Goal: Information Seeking & Learning: Learn about a topic

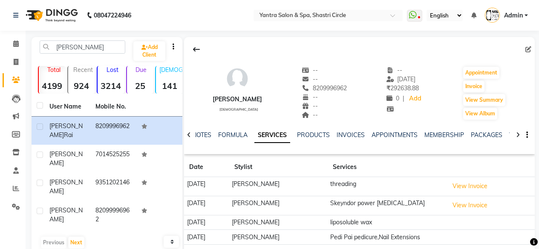
select select "500"
click at [13, 63] on span at bounding box center [16, 63] width 15 height 10
select select "service"
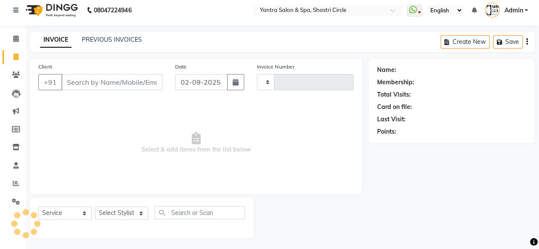
type input "3470"
select select "154"
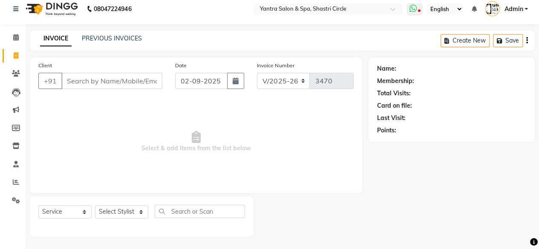
click at [414, 6] on icon at bounding box center [413, 8] width 8 height 9
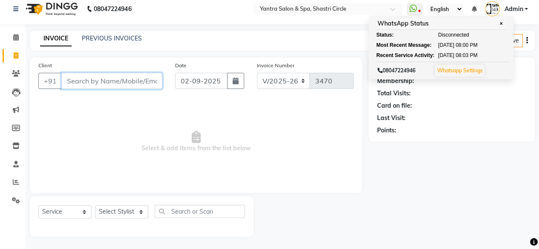
click at [116, 79] on input "Client" at bounding box center [111, 81] width 101 height 16
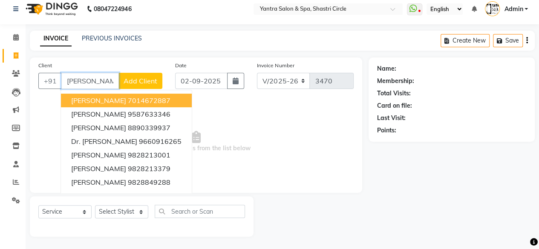
click at [90, 76] on input "[PERSON_NAME]" at bounding box center [90, 81] width 58 height 16
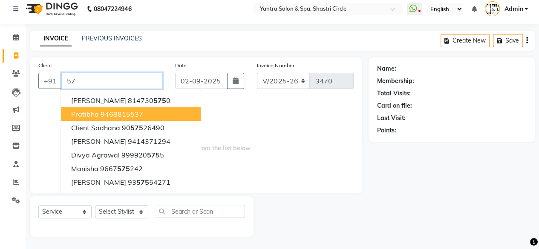
type input "5"
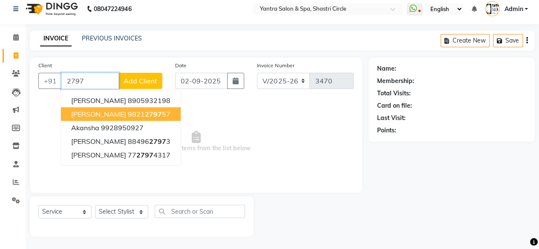
click at [105, 117] on button "[PERSON_NAME] 9821 2797 57" at bounding box center [121, 114] width 120 height 14
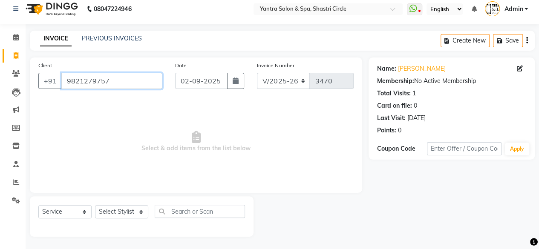
click at [107, 78] on input "9821279757" at bounding box center [111, 81] width 101 height 16
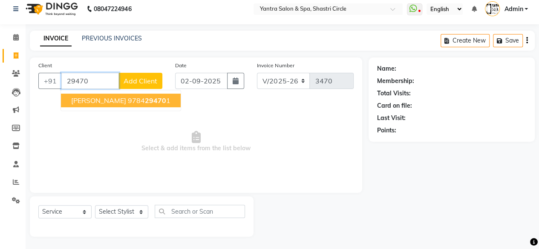
click at [128, 98] on ngb-highlight "9784 29470 1" at bounding box center [149, 100] width 43 height 9
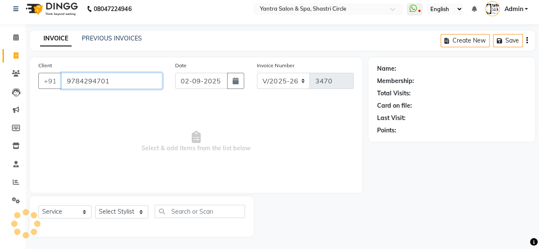
type input "9784294701"
click at [109, 82] on input "9784294701" at bounding box center [111, 81] width 101 height 16
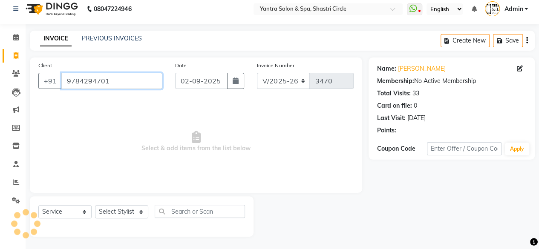
click at [109, 82] on input "9784294701" at bounding box center [111, 81] width 101 height 16
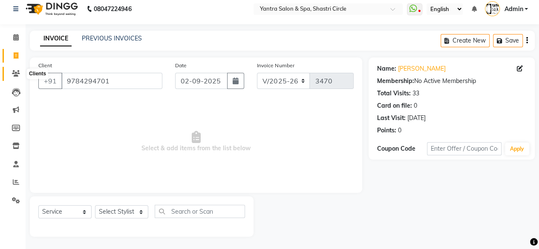
click at [14, 72] on icon at bounding box center [16, 73] width 8 height 6
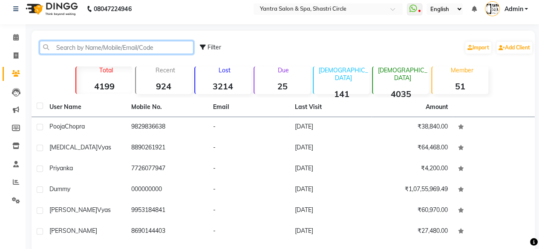
click at [185, 46] on input "text" at bounding box center [117, 47] width 154 height 13
paste input "9784294701"
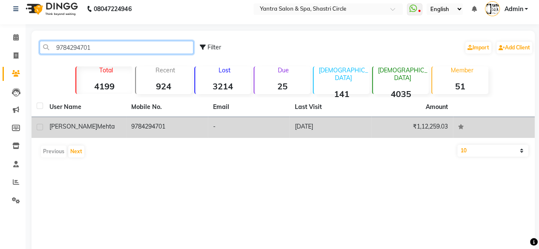
type input "9784294701"
click at [125, 129] on td "[PERSON_NAME]" at bounding box center [85, 127] width 82 height 21
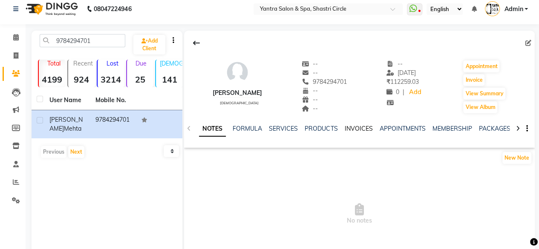
click at [350, 129] on link "INVOICES" at bounding box center [358, 129] width 28 height 8
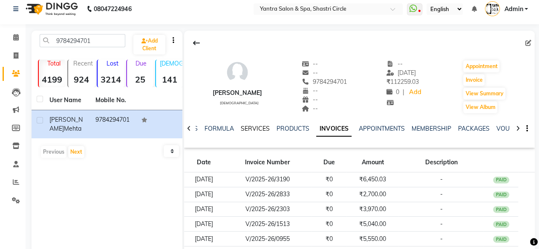
click at [252, 129] on link "SERVICES" at bounding box center [255, 129] width 29 height 8
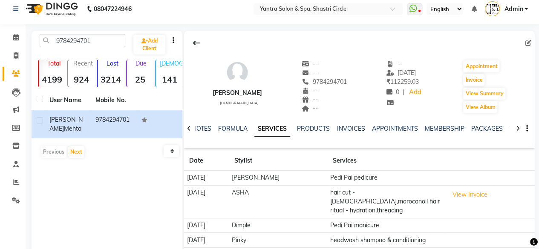
scroll to position [56, 0]
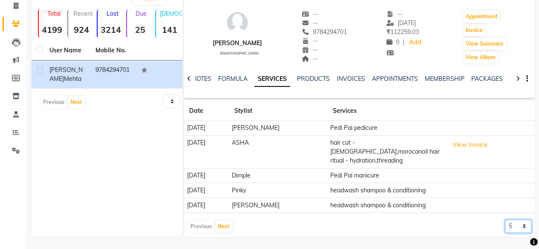
click at [509, 220] on select "5 10 50 100 500" at bounding box center [518, 226] width 26 height 13
select select "500"
click at [505, 220] on select "5 10 50 100 500" at bounding box center [518, 226] width 26 height 13
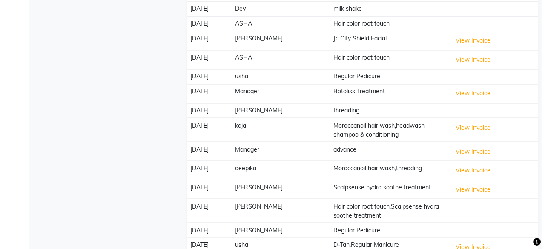
scroll to position [683, 0]
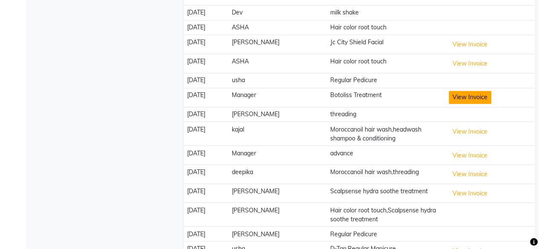
click at [457, 91] on button "View Invoice" at bounding box center [470, 97] width 43 height 13
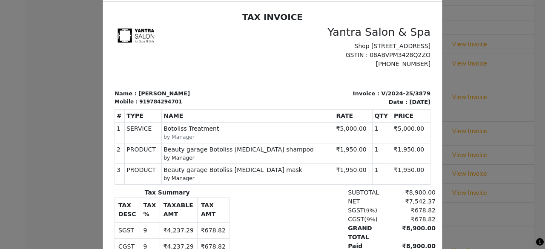
scroll to position [0, 0]
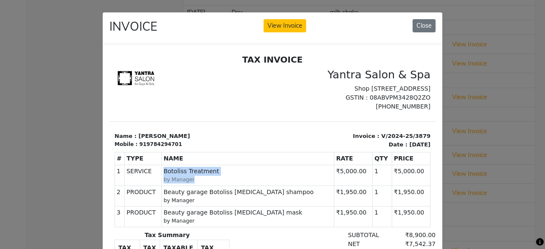
drag, startPoint x: 170, startPoint y: 179, endPoint x: 217, endPoint y: 188, distance: 48.1
click at [217, 183] on div "SERVICE Botoliss Treatment by Manager" at bounding box center [248, 175] width 169 height 17
click at [219, 183] on small "by Manager" at bounding box center [248, 179] width 169 height 8
click at [204, 183] on small "by Manager" at bounding box center [248, 179] width 169 height 8
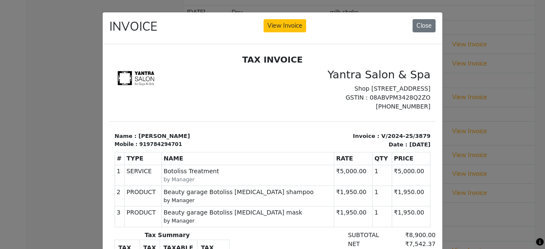
click at [196, 183] on small "by Manager" at bounding box center [248, 179] width 169 height 8
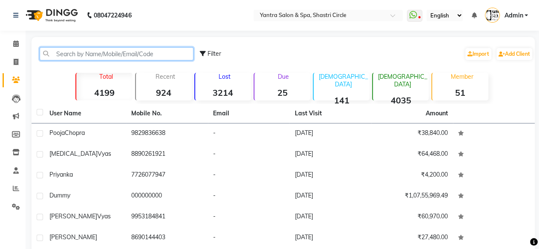
click at [101, 52] on input "text" at bounding box center [117, 53] width 154 height 13
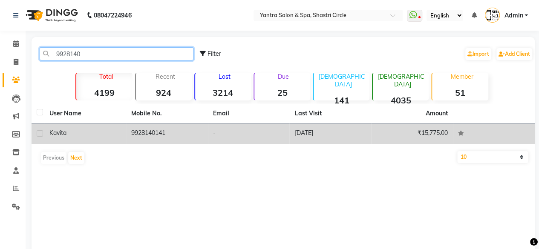
type input "9928140"
click at [150, 134] on td "9928140141" at bounding box center [167, 134] width 82 height 21
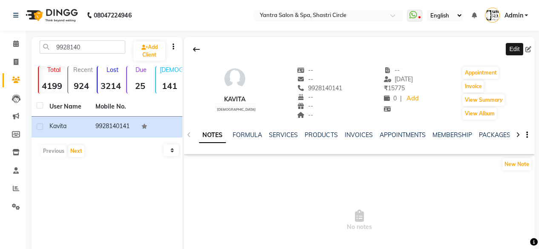
click at [527, 52] on icon at bounding box center [528, 49] width 6 height 6
select select "33"
select select "[DEMOGRAPHIC_DATA]"
select select
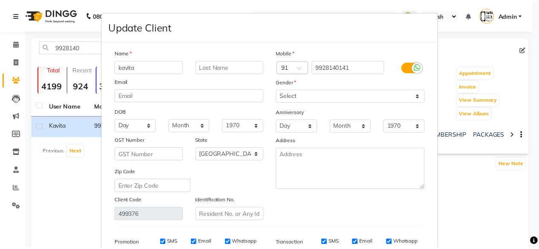
scroll to position [127, 0]
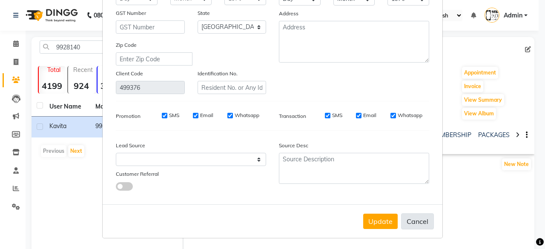
click at [425, 222] on button "Cancel" at bounding box center [417, 221] width 33 height 16
select select
select select "null"
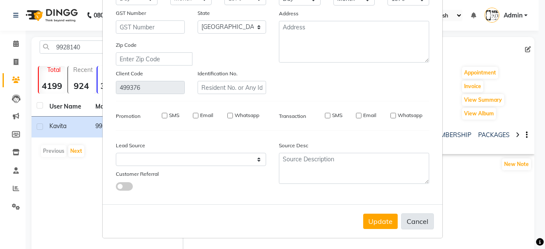
select select
checkbox input "false"
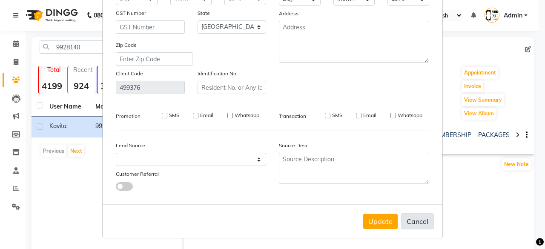
checkbox input "false"
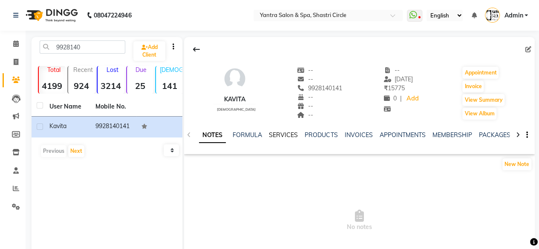
click at [278, 138] on link "SERVICES" at bounding box center [283, 135] width 29 height 8
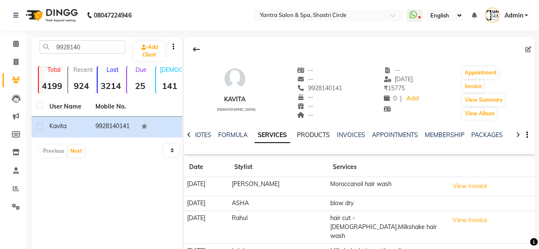
click at [316, 136] on link "PRODUCTS" at bounding box center [313, 135] width 33 height 8
